Goal: Task Accomplishment & Management: Use online tool/utility

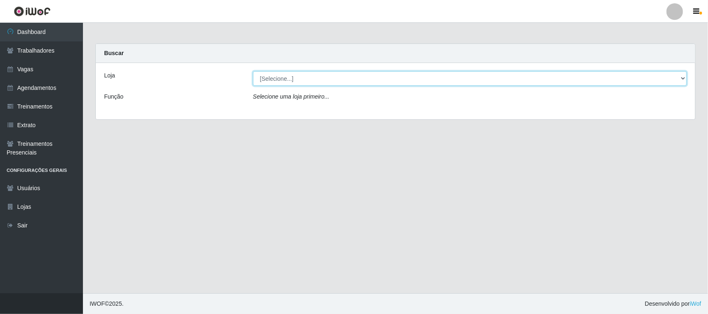
click at [388, 78] on select "[Selecione...] Nordestão - [GEOGRAPHIC_DATA]" at bounding box center [470, 78] width 434 height 15
select select "382"
click at [253, 71] on select "[Selecione...] Nordestão - [GEOGRAPHIC_DATA]" at bounding box center [470, 78] width 434 height 15
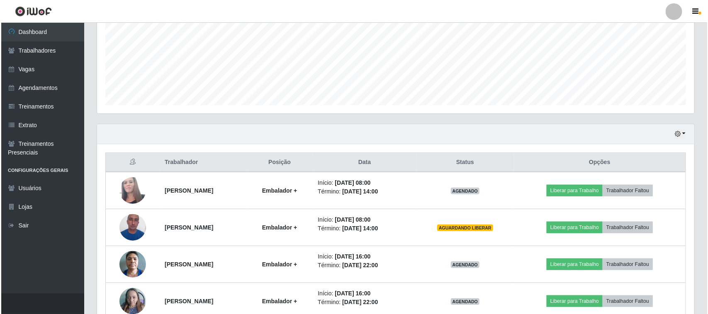
scroll to position [237, 0]
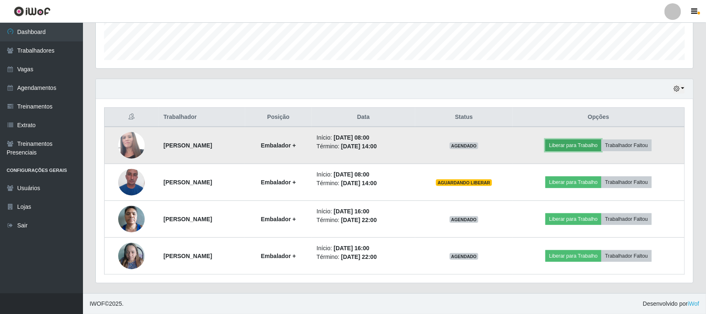
click at [589, 144] on button "Liberar para Trabalho" at bounding box center [573, 146] width 56 height 12
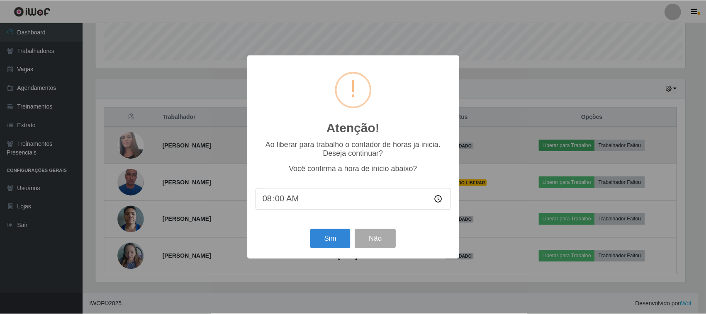
scroll to position [172, 591]
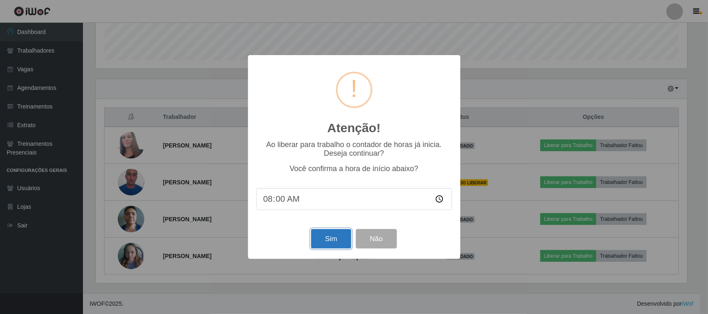
click at [330, 236] on button "Sim" at bounding box center [331, 238] width 40 height 19
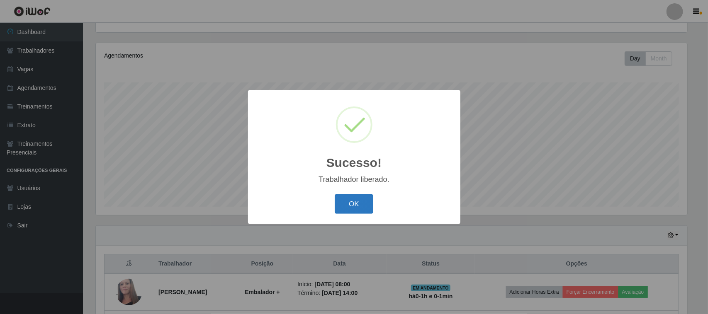
click at [354, 199] on button "OK" at bounding box center [354, 203] width 39 height 19
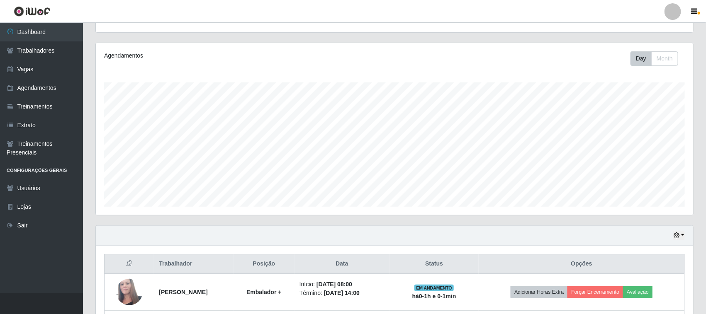
scroll to position [237, 0]
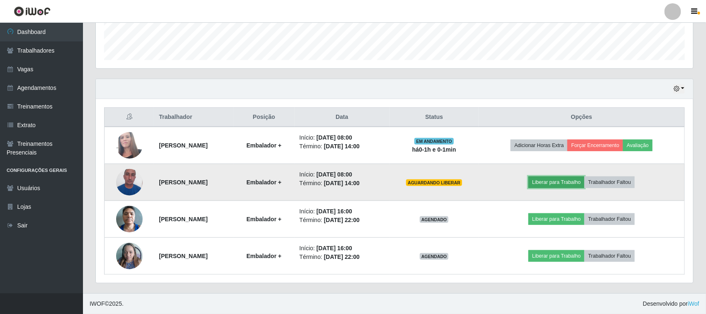
click at [556, 184] on button "Liberar para Trabalho" at bounding box center [556, 183] width 56 height 12
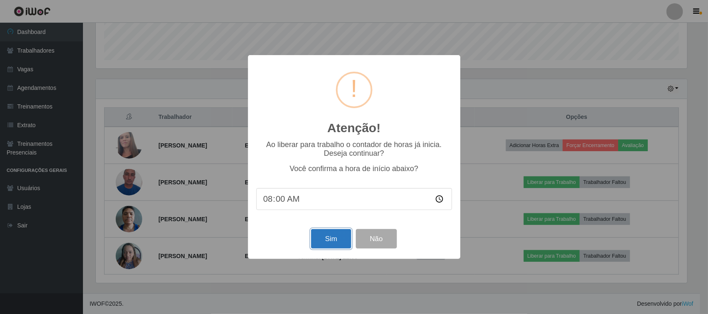
click at [326, 242] on button "Sim" at bounding box center [331, 238] width 40 height 19
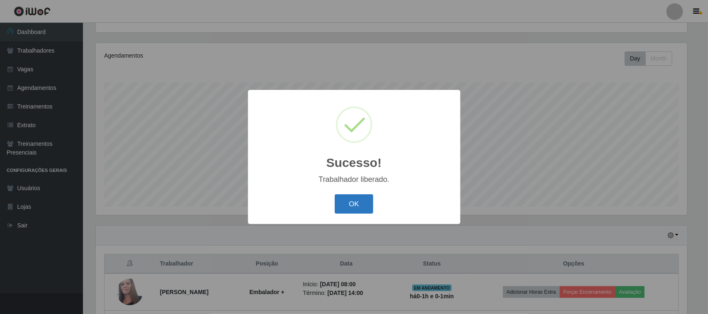
click at [347, 202] on button "OK" at bounding box center [354, 203] width 39 height 19
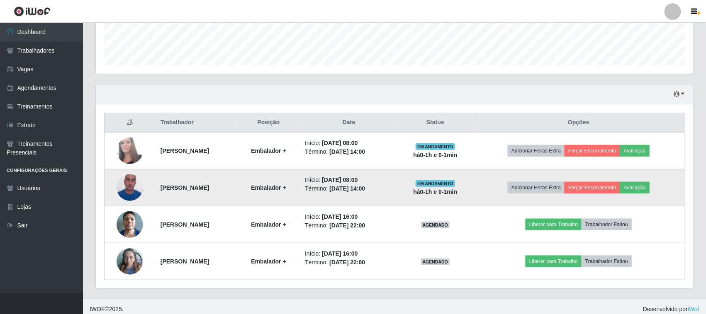
scroll to position [237, 0]
